Goal: Information Seeking & Learning: Learn about a topic

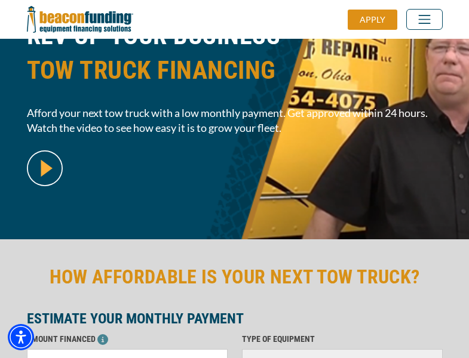
scroll to position [291, 0]
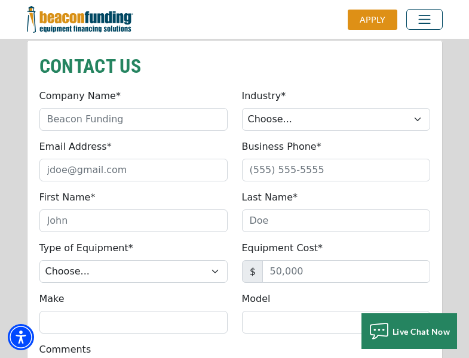
scroll to position [1015, 0]
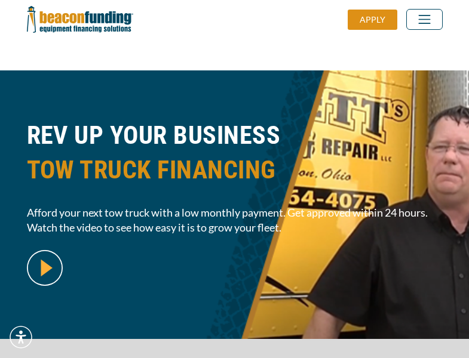
scroll to position [291, 0]
